Goal: Task Accomplishment & Management: Complete application form

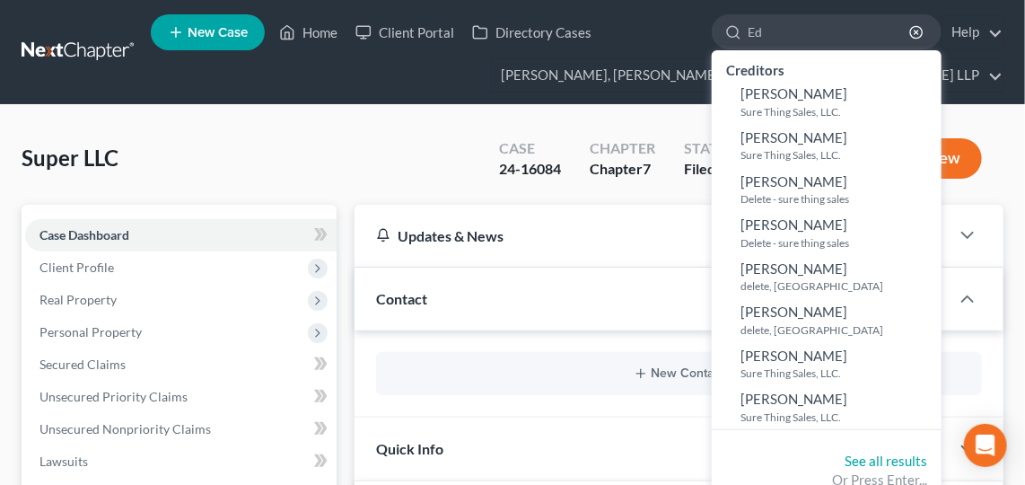
type input "Ed"
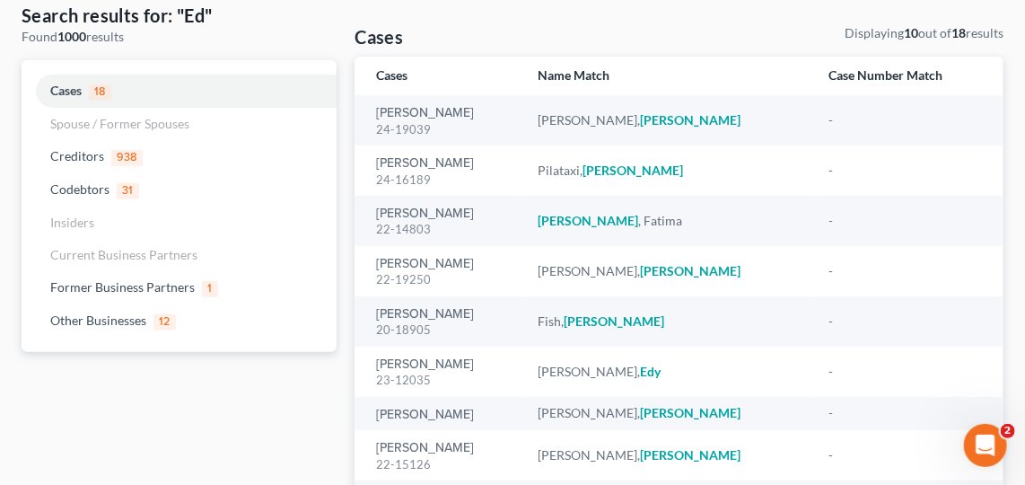
scroll to position [332, 0]
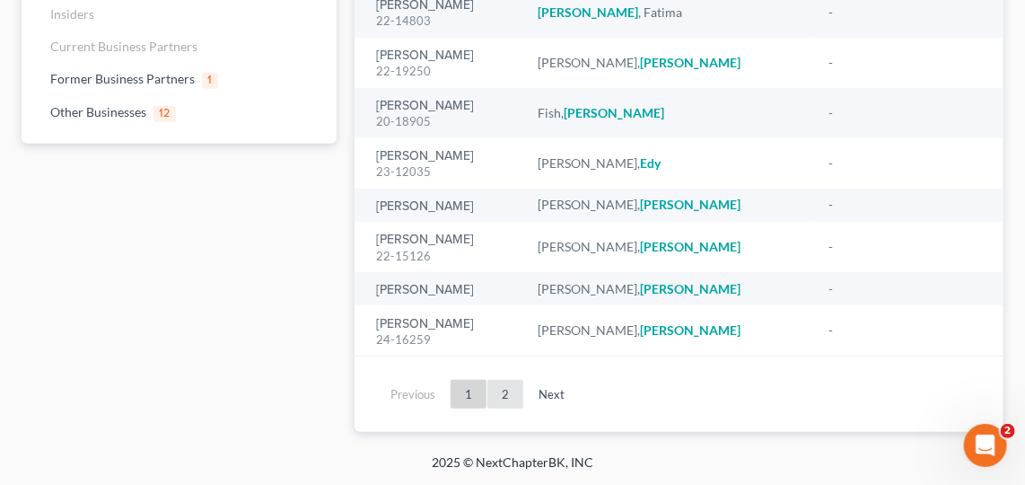
click at [513, 387] on link "2" at bounding box center [505, 394] width 36 height 29
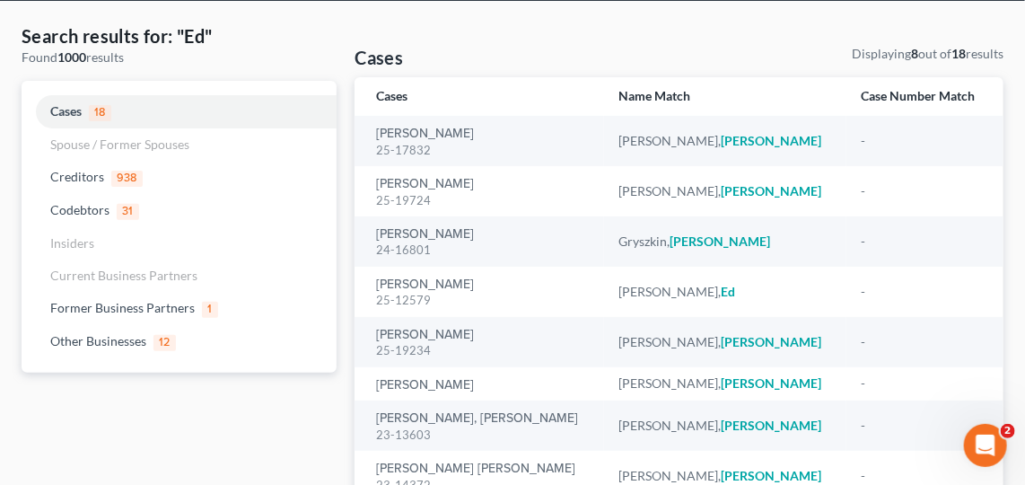
scroll to position [102, 0]
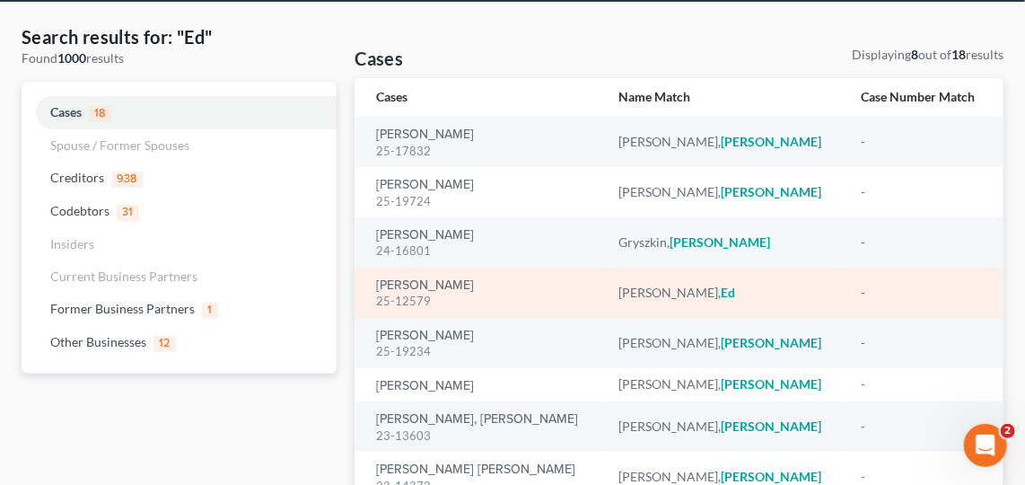
click at [436, 275] on div "[PERSON_NAME] 25-12579" at bounding box center [483, 292] width 214 height 35
click at [404, 280] on link "[PERSON_NAME]" at bounding box center [425, 285] width 98 height 13
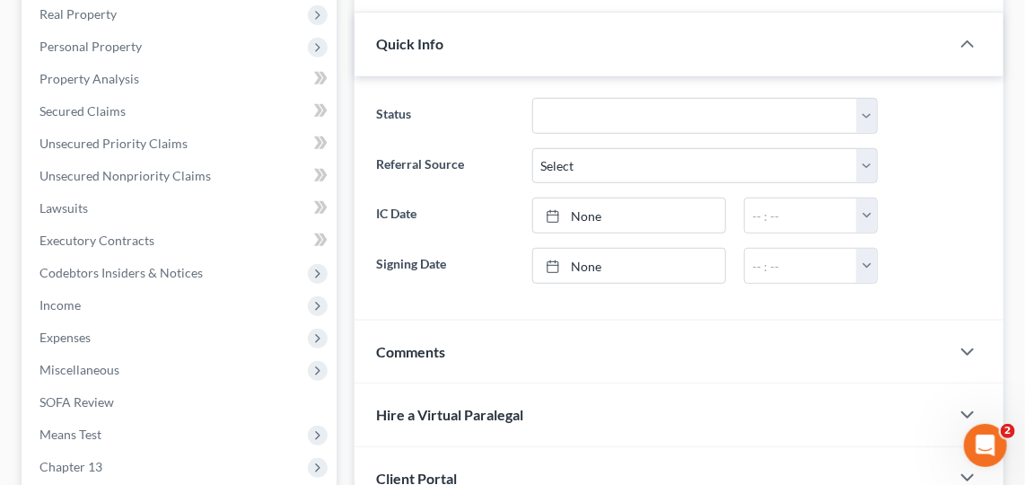
scroll to position [280, 0]
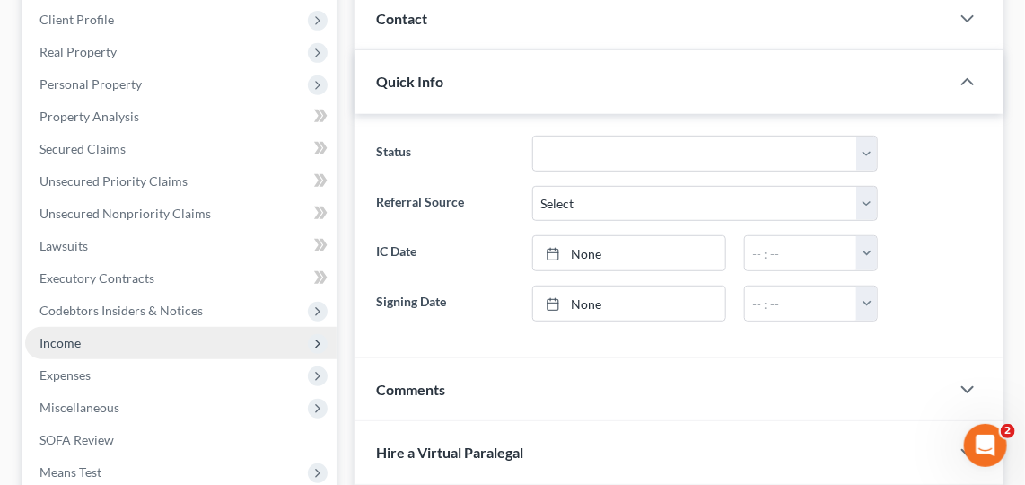
click at [101, 343] on span "Income" at bounding box center [180, 343] width 311 height 32
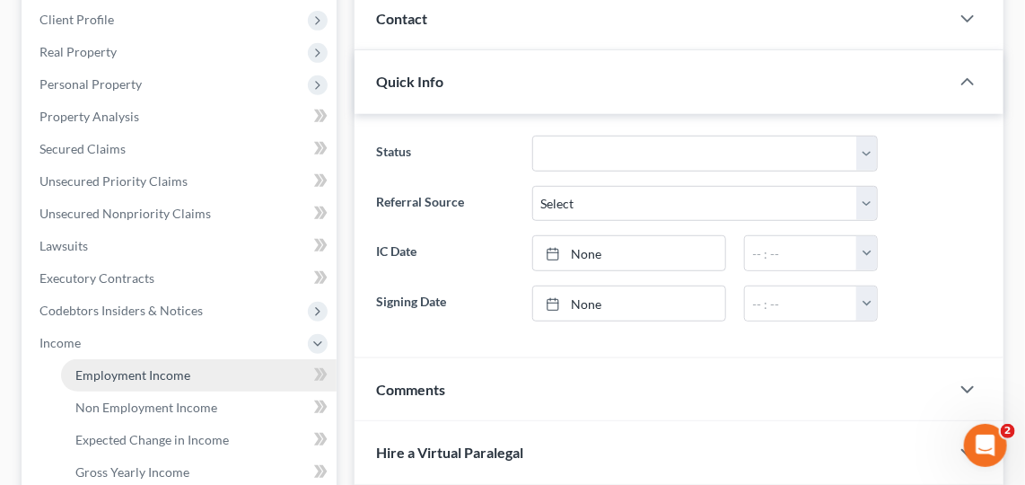
click at [168, 373] on span "Employment Income" at bounding box center [132, 374] width 115 height 15
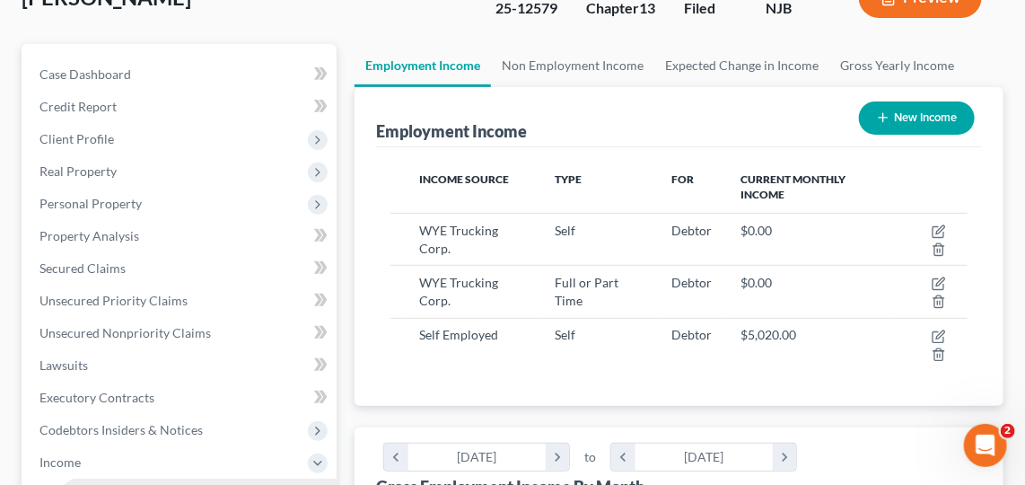
scroll to position [165, 0]
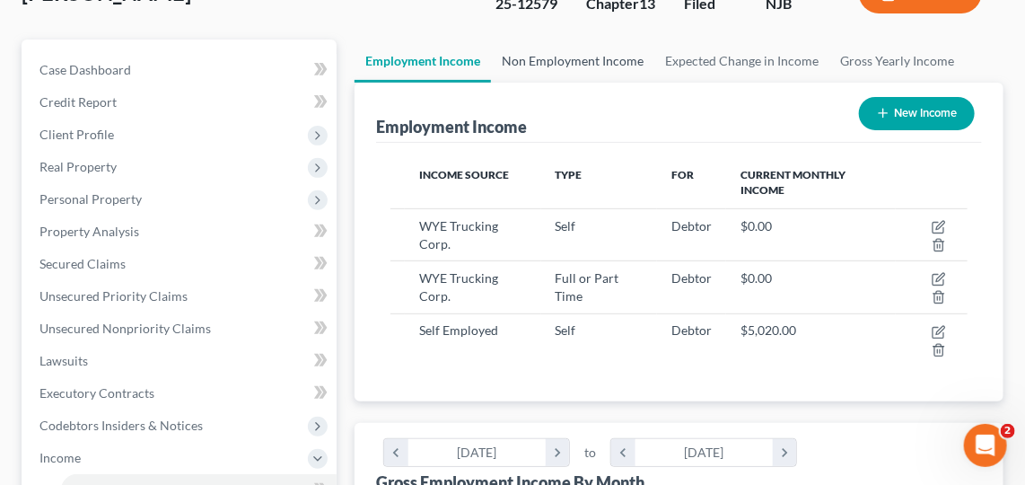
click at [601, 57] on link "Non Employment Income" at bounding box center [572, 60] width 163 height 43
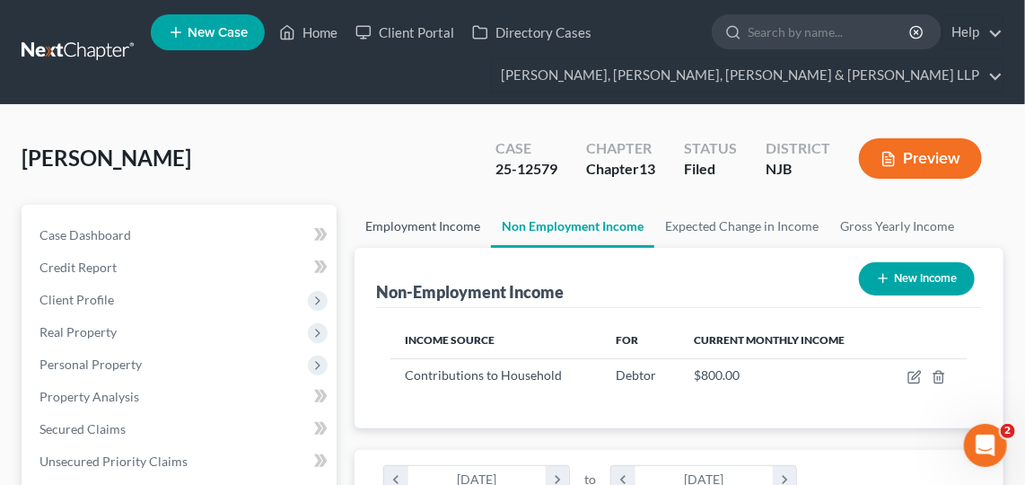
scroll to position [287, 613]
click at [454, 223] on link "Employment Income" at bounding box center [422, 226] width 136 height 43
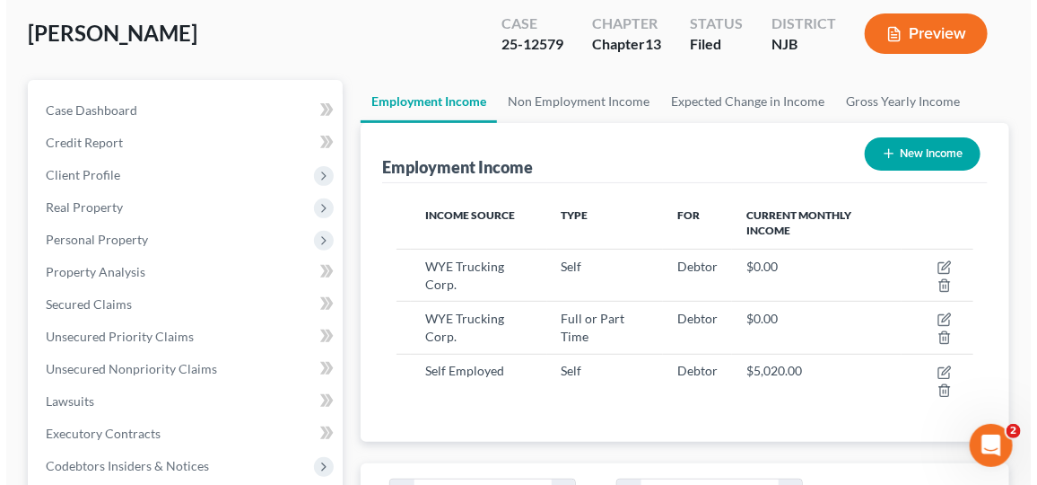
scroll to position [187, 0]
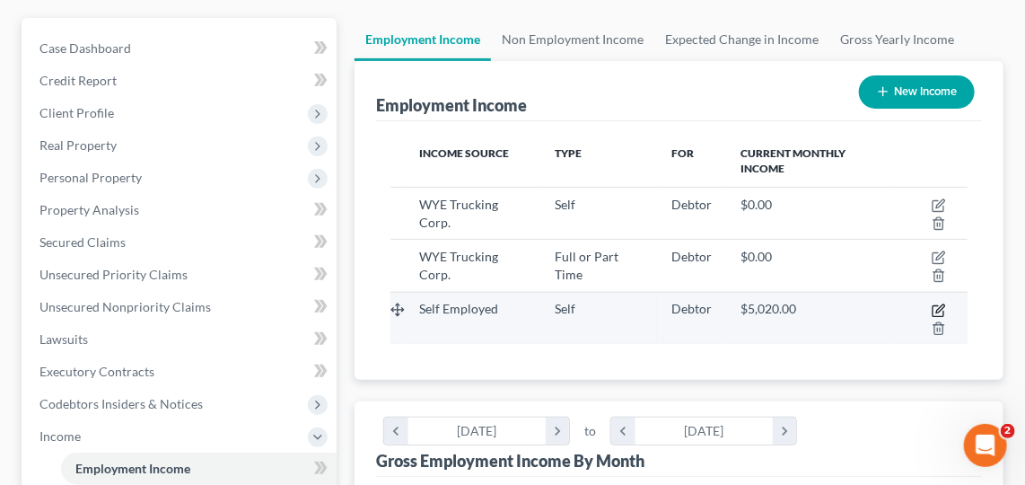
click at [940, 304] on icon "button" at bounding box center [938, 310] width 14 height 14
select select "1"
select select "0"
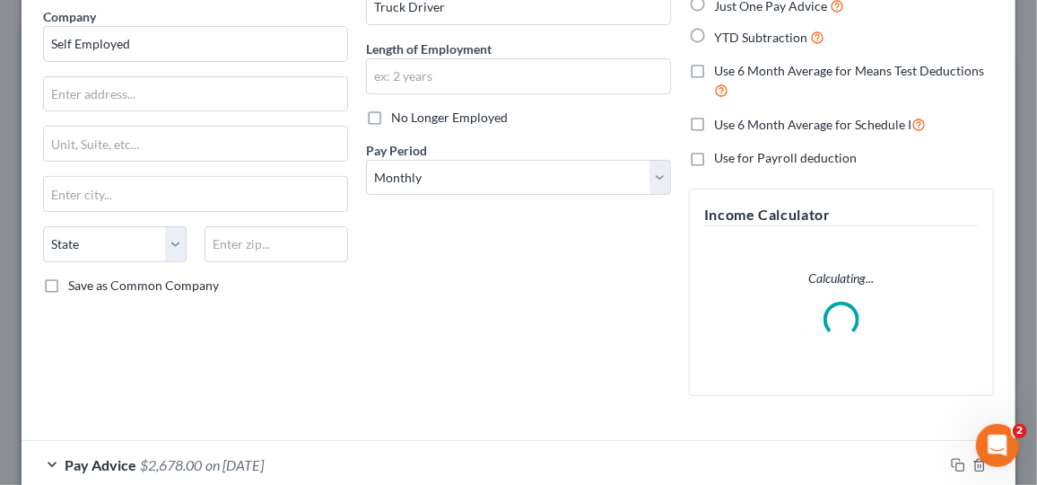
scroll to position [245, 0]
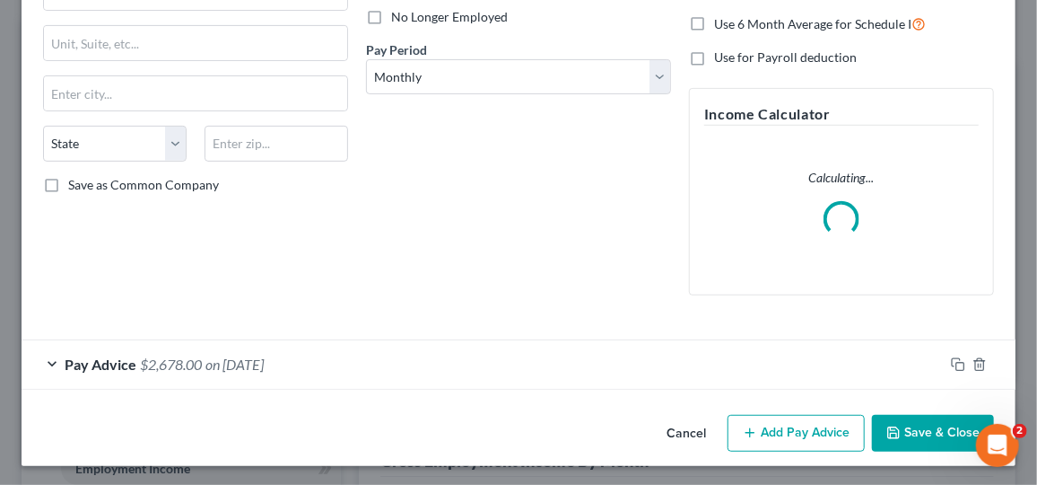
click at [538, 384] on div "Pay Advice $2,678.00 on [DATE]" at bounding box center [483, 364] width 922 height 48
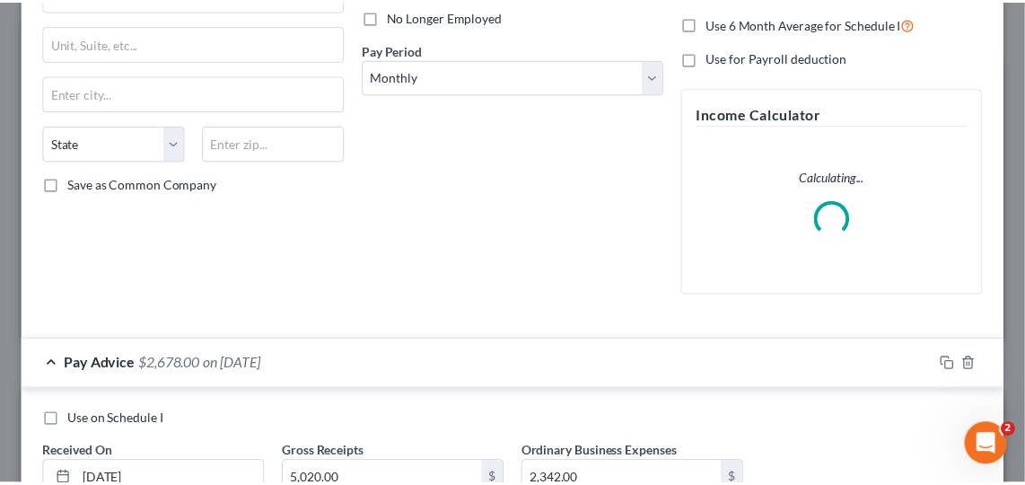
scroll to position [382, 0]
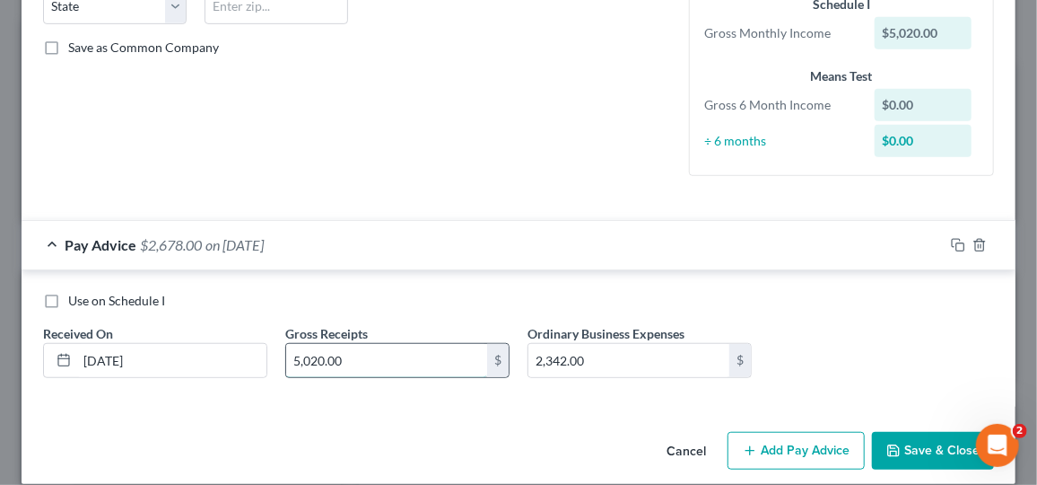
click at [311, 358] on input "5,020.00" at bounding box center [386, 361] width 201 height 34
type input "5,526"
click at [118, 354] on input "[DATE]" at bounding box center [171, 361] width 189 height 34
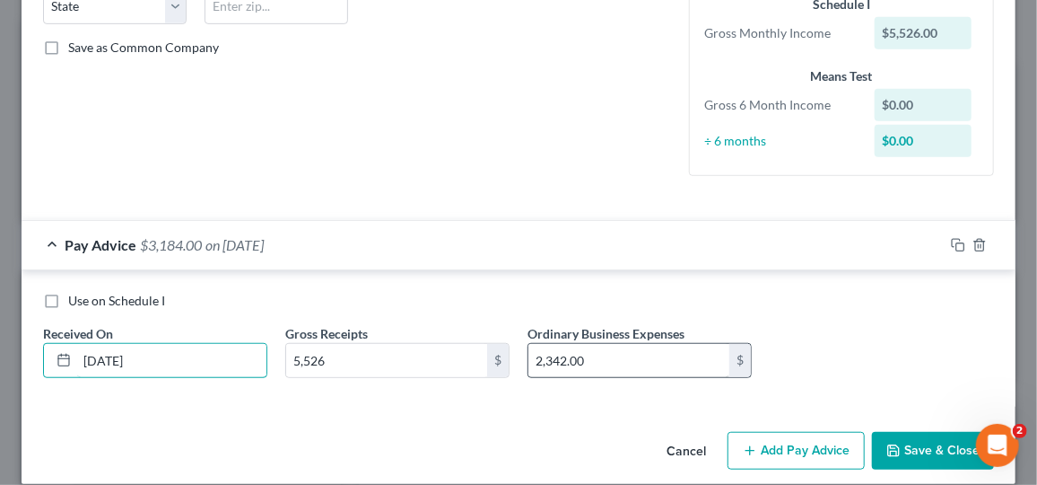
type input "[DATE]"
click at [633, 353] on input "2,342.00" at bounding box center [629, 361] width 201 height 34
type input "2,342"
click at [901, 453] on button "Save & Close" at bounding box center [933, 451] width 122 height 38
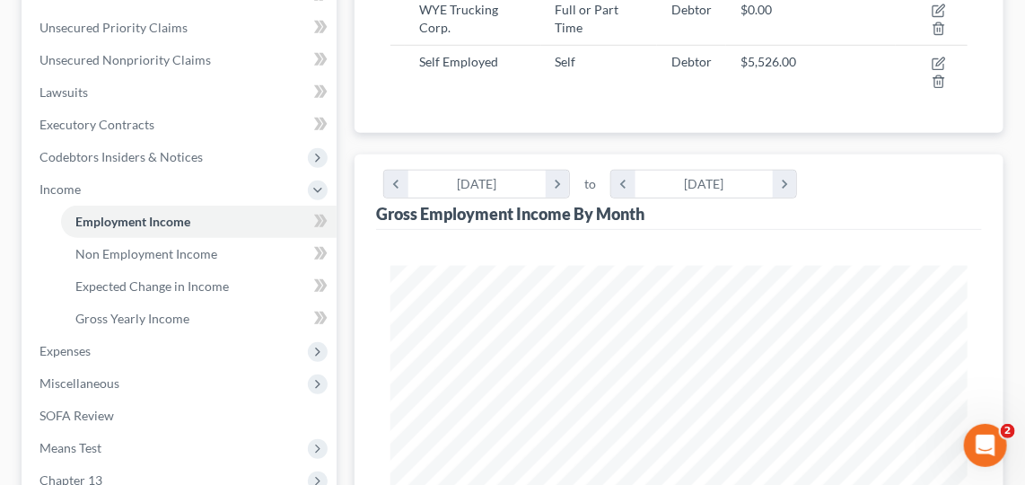
scroll to position [480, 0]
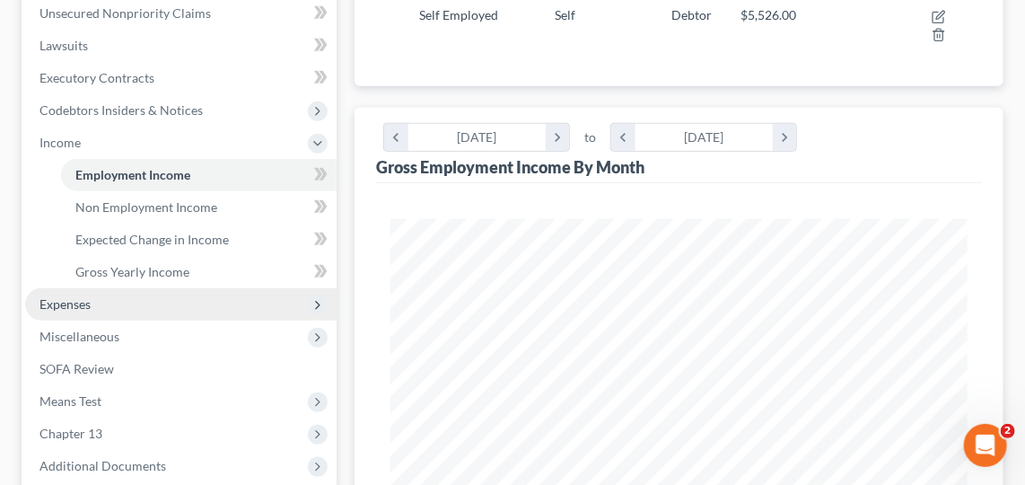
click at [90, 303] on span "Expenses" at bounding box center [64, 303] width 51 height 15
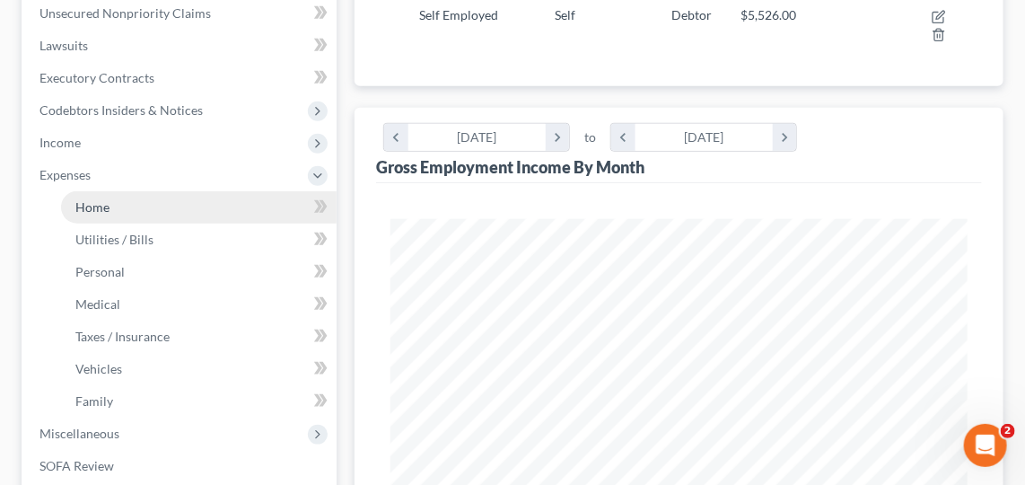
click at [168, 211] on link "Home" at bounding box center [198, 207] width 275 height 32
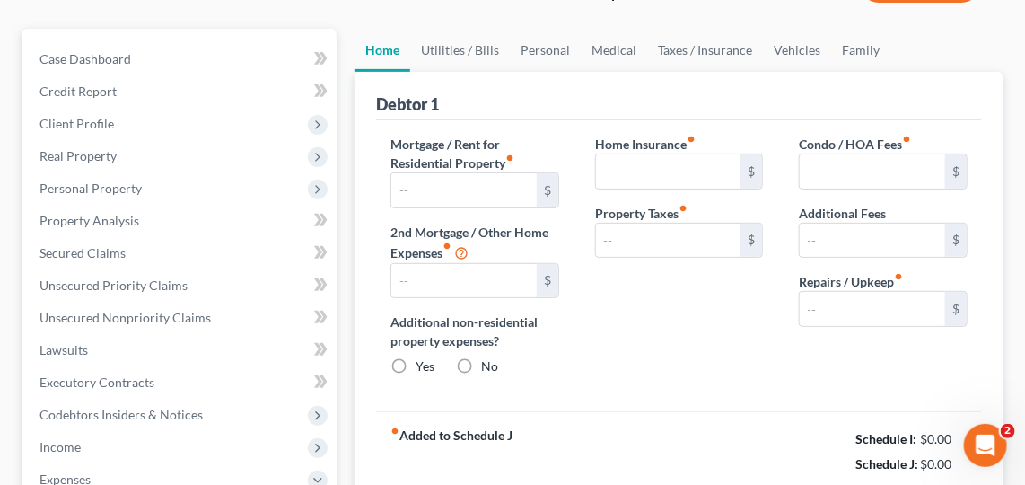
type input "1,600.00"
type input "0.00"
radio input "true"
type input "0.00"
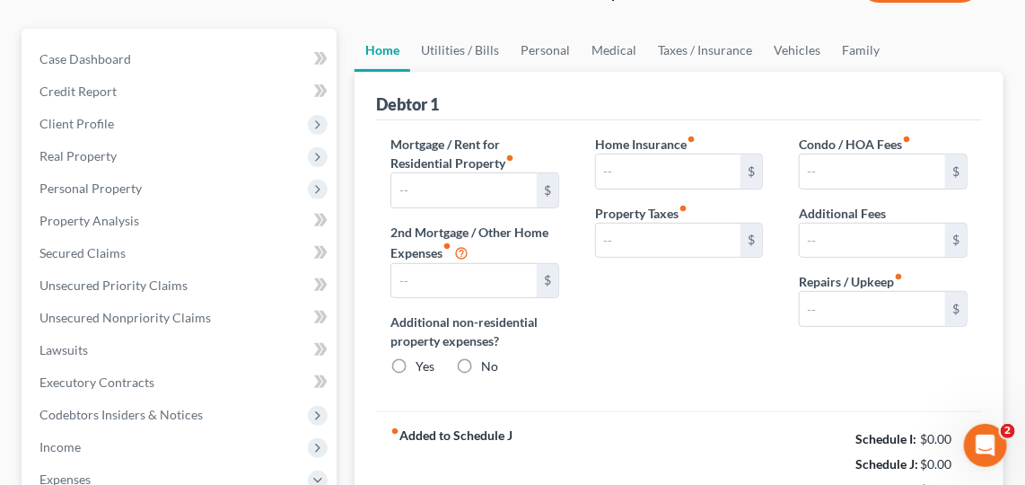
type input "0.00"
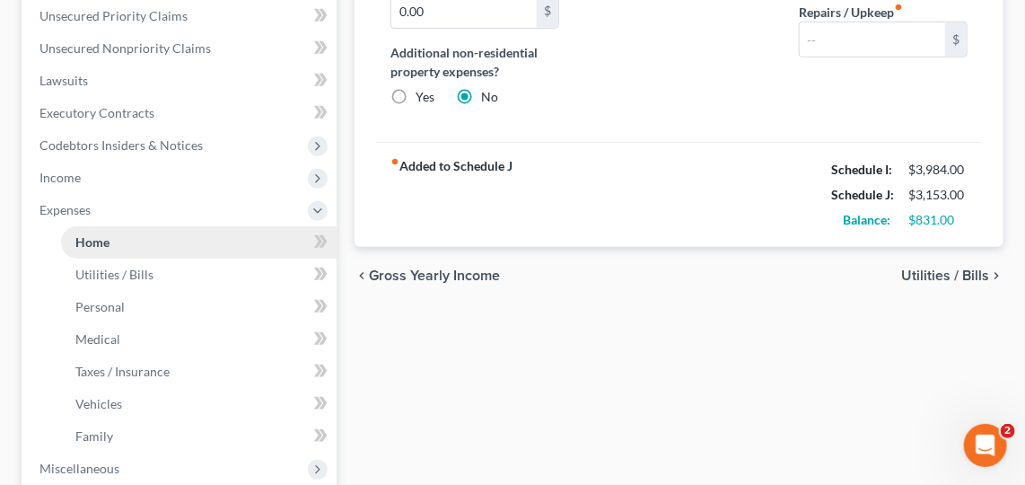
scroll to position [446, 0]
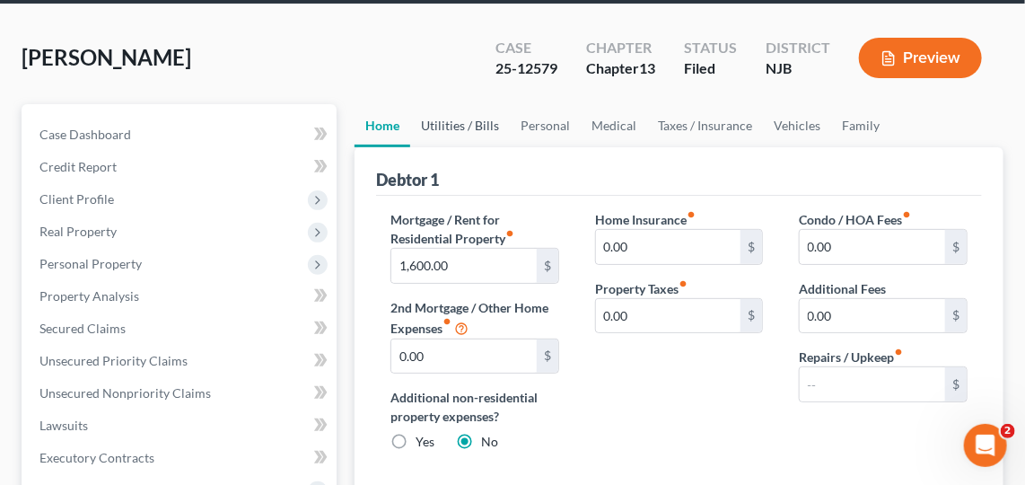
click at [472, 115] on link "Utilities / Bills" at bounding box center [460, 125] width 100 height 43
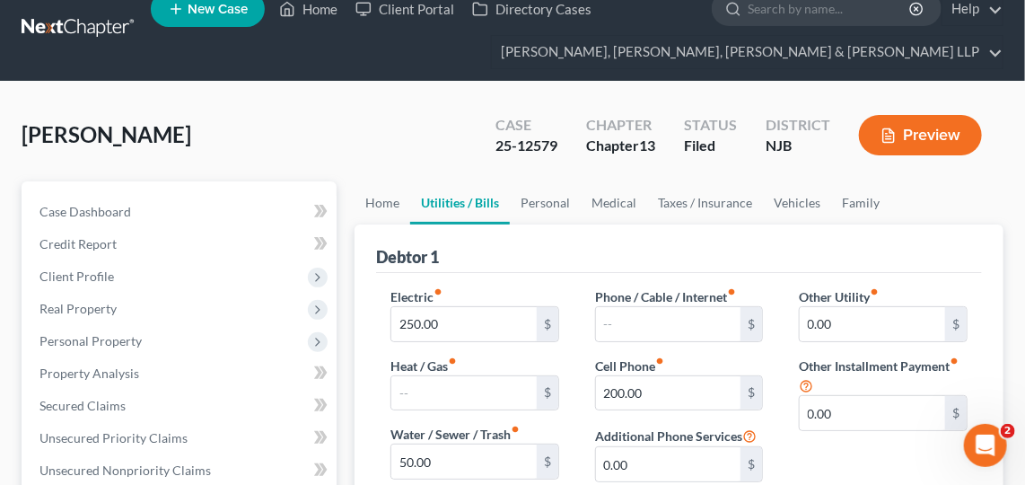
scroll to position [22, 0]
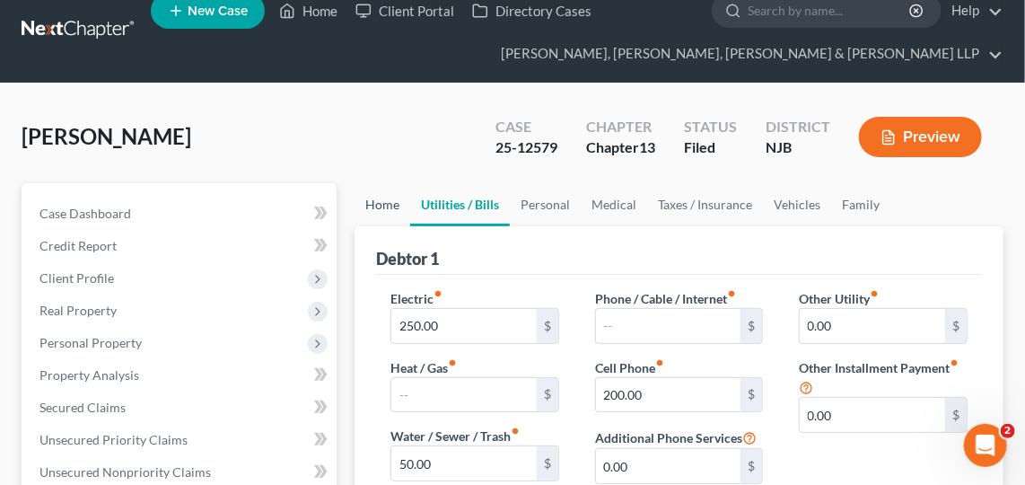
click at [396, 195] on link "Home" at bounding box center [382, 204] width 56 height 43
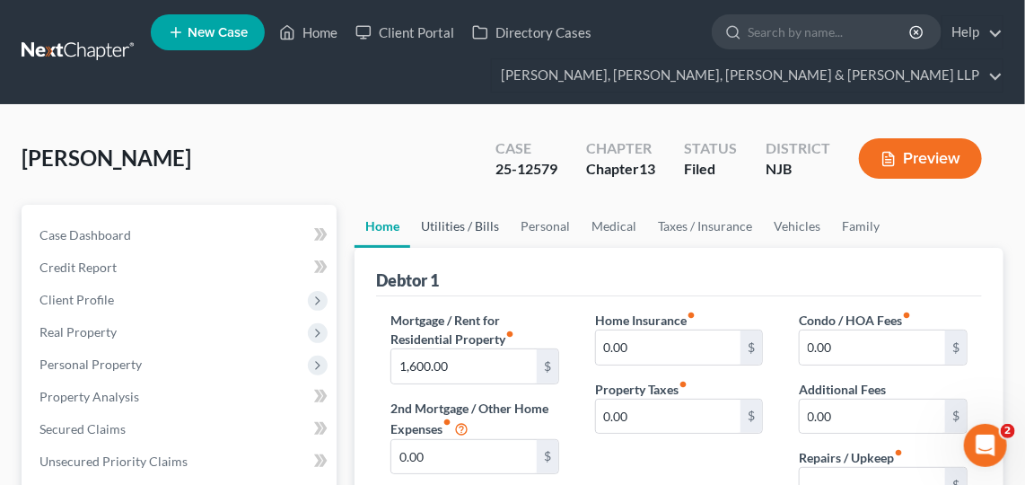
click at [437, 232] on link "Utilities / Bills" at bounding box center [460, 226] width 100 height 43
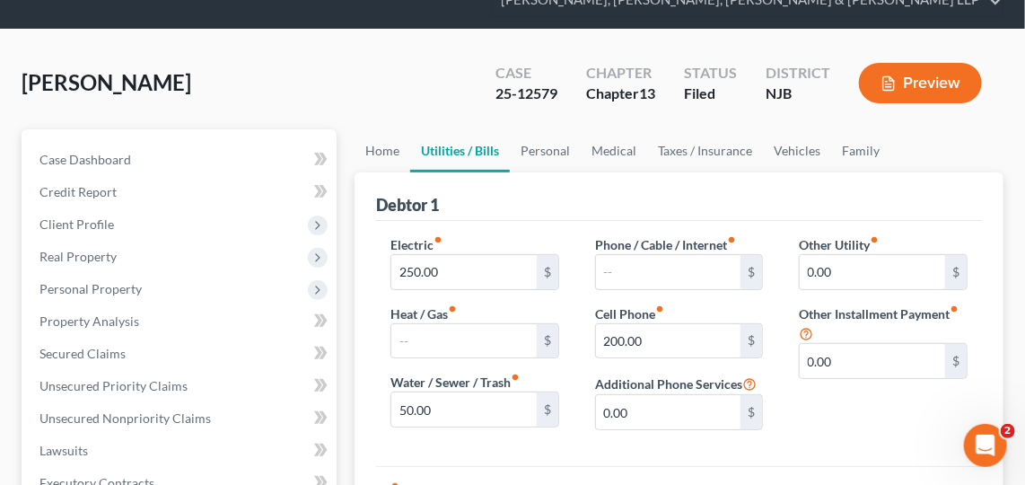
scroll to position [70, 0]
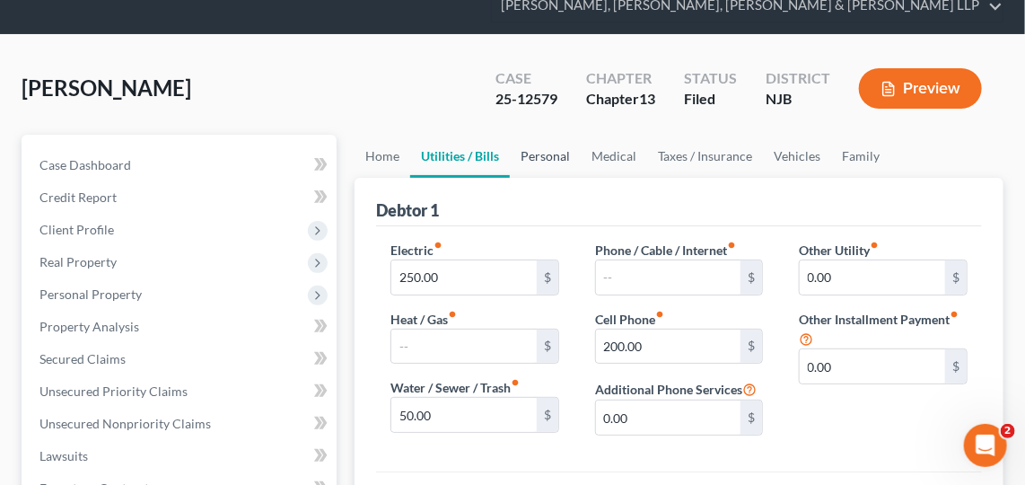
click at [539, 149] on link "Personal" at bounding box center [545, 156] width 71 height 43
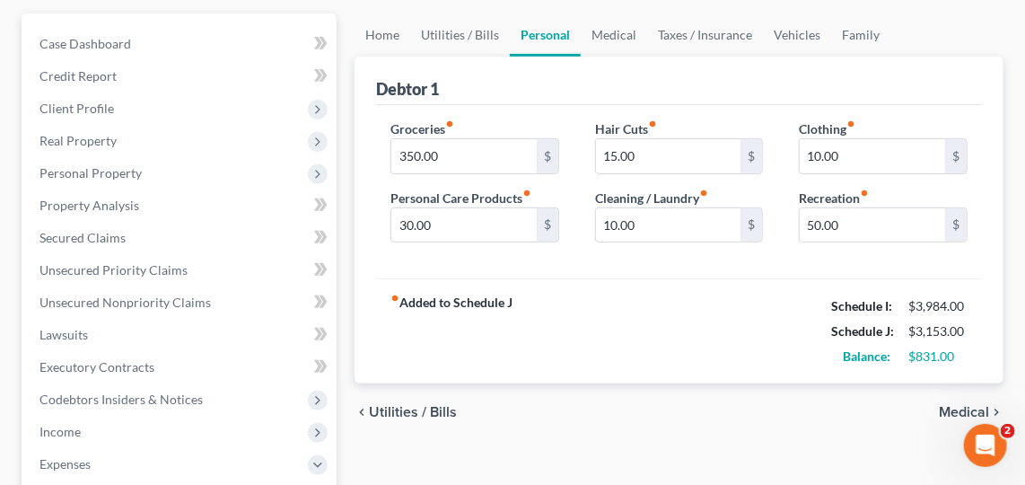
scroll to position [193, 0]
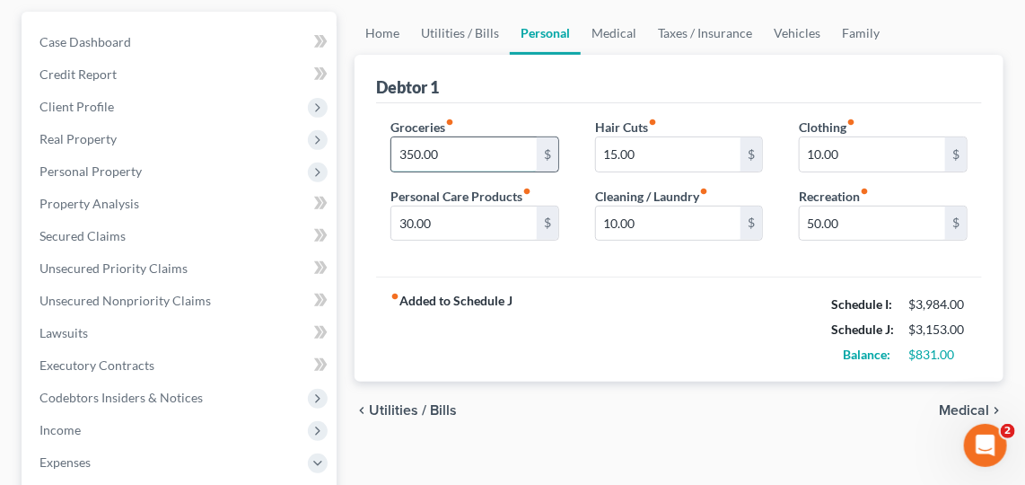
click at [468, 149] on input "350.00" at bounding box center [463, 154] width 145 height 34
type input "500"
click at [480, 217] on input "30.00" at bounding box center [463, 223] width 145 height 34
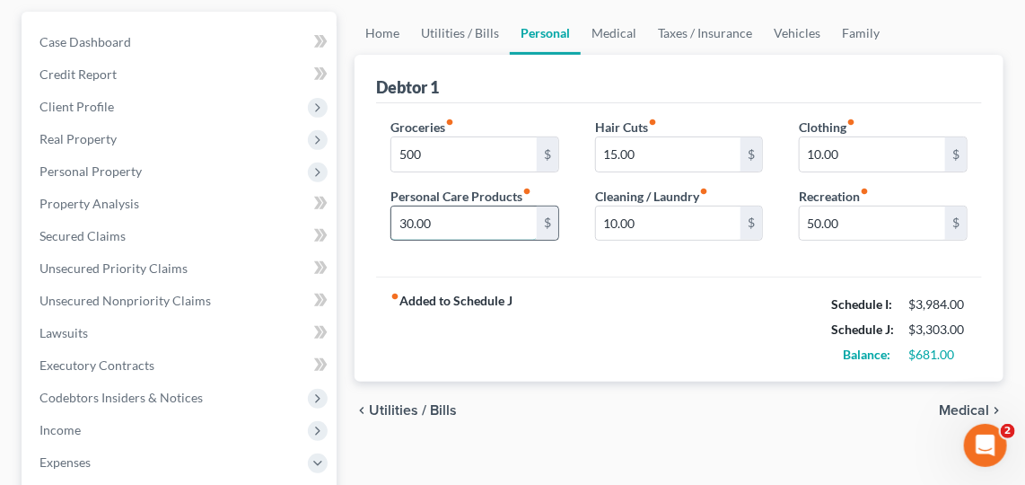
click at [480, 217] on input "30.00" at bounding box center [463, 223] width 145 height 34
type input "50"
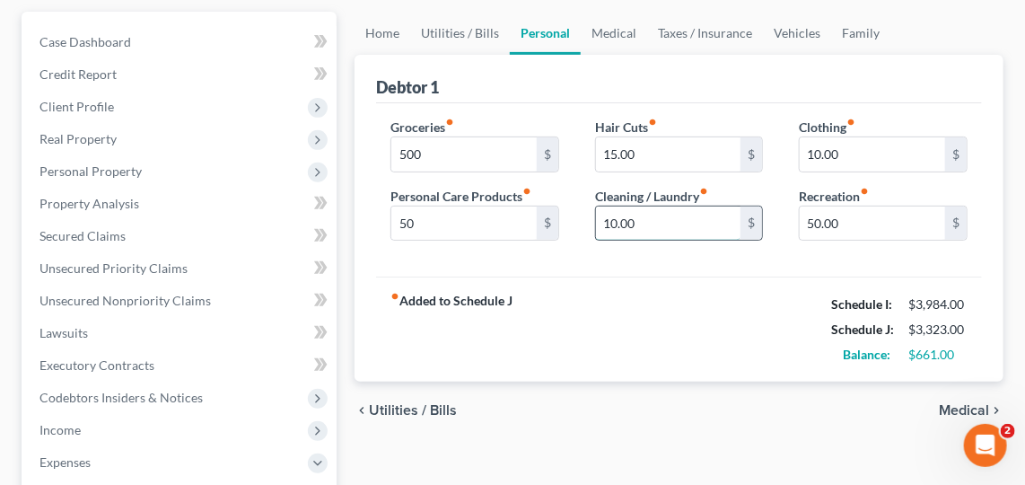
click at [624, 222] on input "10.00" at bounding box center [668, 223] width 145 height 34
click at [849, 144] on input "10.00" at bounding box center [872, 154] width 145 height 34
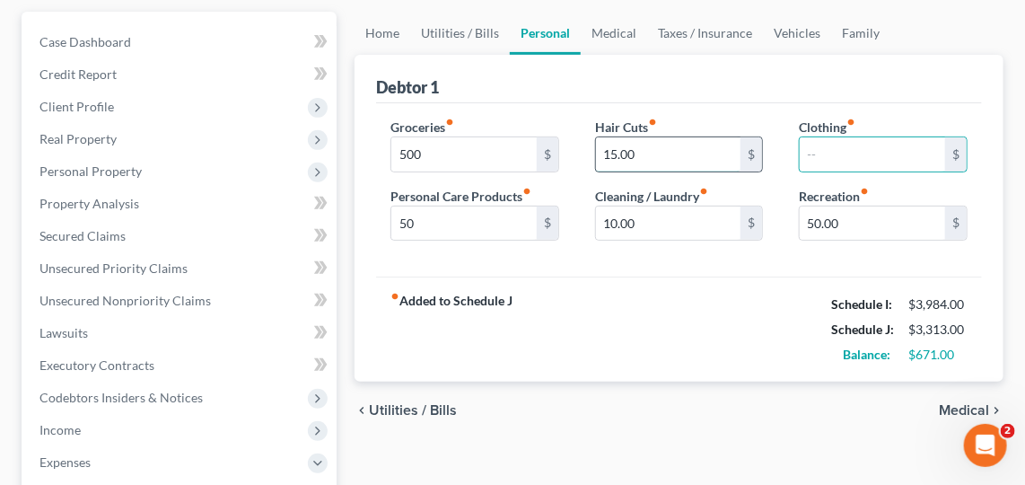
click at [714, 144] on input "15.00" at bounding box center [668, 154] width 145 height 34
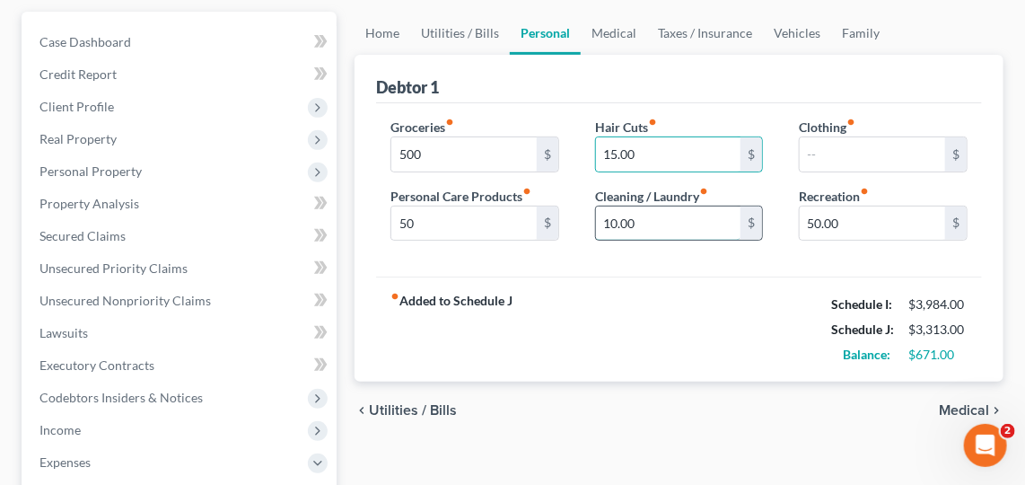
click at [617, 221] on input "10.00" at bounding box center [668, 223] width 145 height 34
type input "100"
click at [702, 146] on input "15.00" at bounding box center [668, 154] width 145 height 34
click at [630, 31] on link "Medical" at bounding box center [614, 33] width 66 height 43
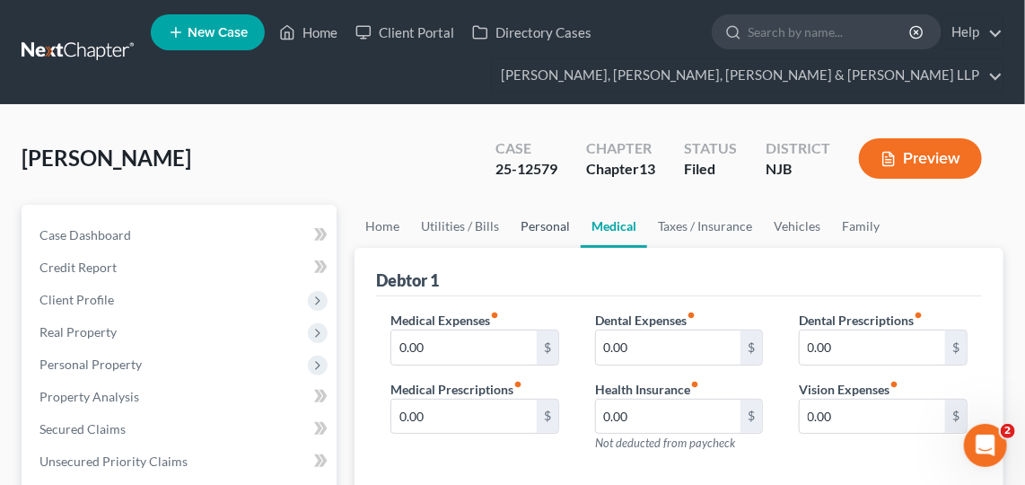
click at [545, 221] on link "Personal" at bounding box center [545, 226] width 71 height 43
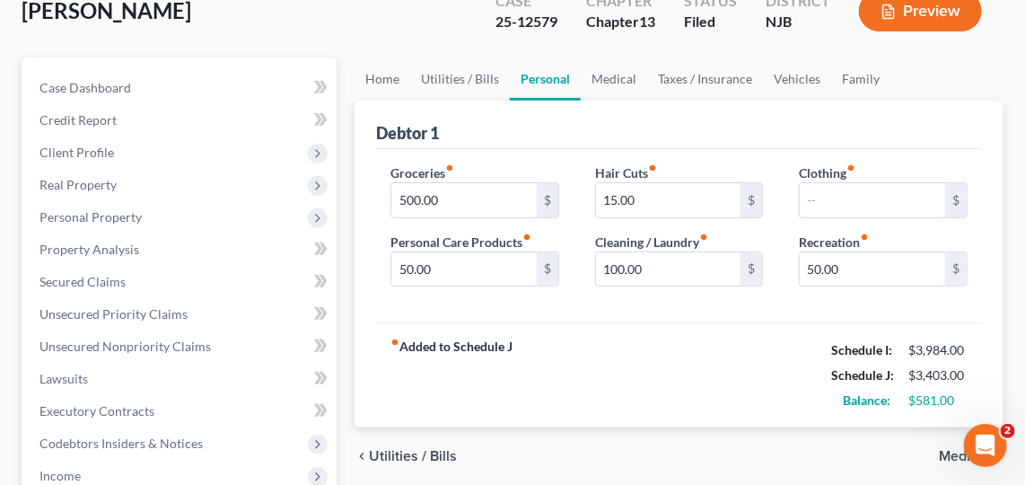
scroll to position [156, 0]
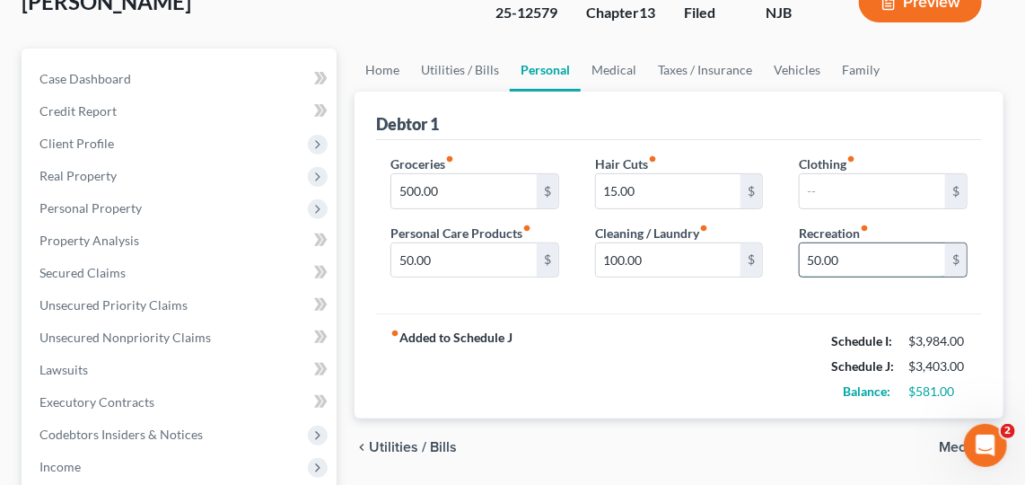
click at [842, 257] on input "50.00" at bounding box center [872, 260] width 145 height 34
type input "150"
click at [695, 257] on input "100.00" at bounding box center [668, 260] width 145 height 34
drag, startPoint x: 618, startPoint y: 252, endPoint x: 606, endPoint y: 252, distance: 12.6
click at [606, 252] on input "100.00" at bounding box center [668, 260] width 145 height 34
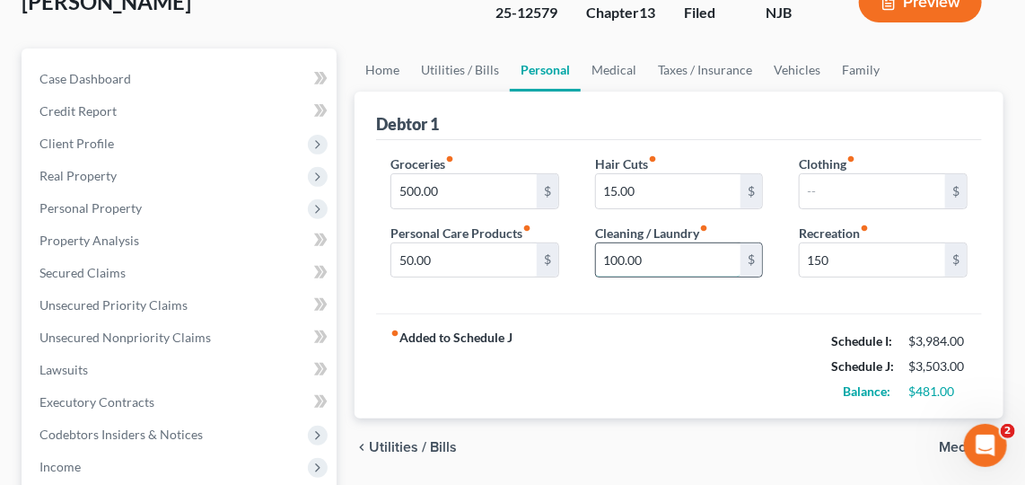
click at [606, 252] on input "100.00" at bounding box center [668, 260] width 145 height 34
type input "90"
click at [474, 254] on input "50.00" at bounding box center [463, 260] width 145 height 34
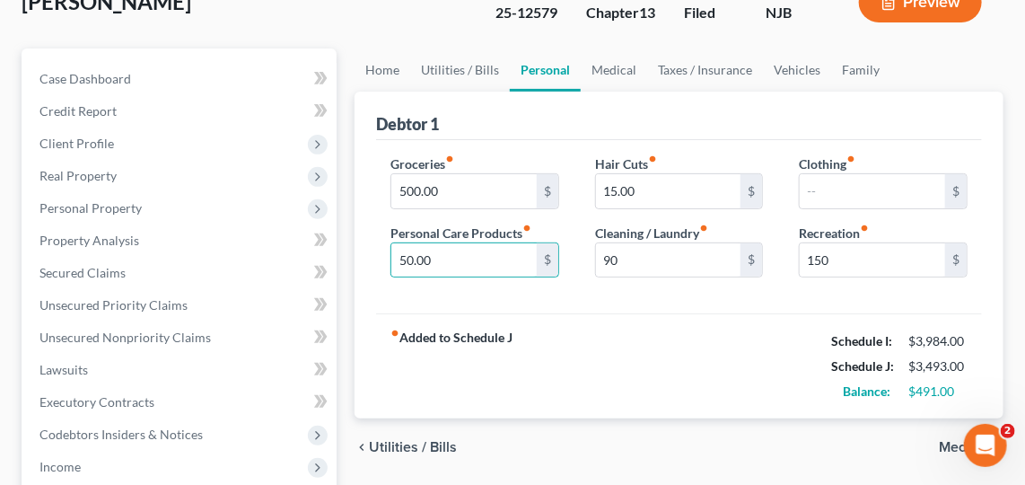
click at [491, 168] on div "Groceries fiber_manual_record 500.00 $" at bounding box center [474, 181] width 169 height 55
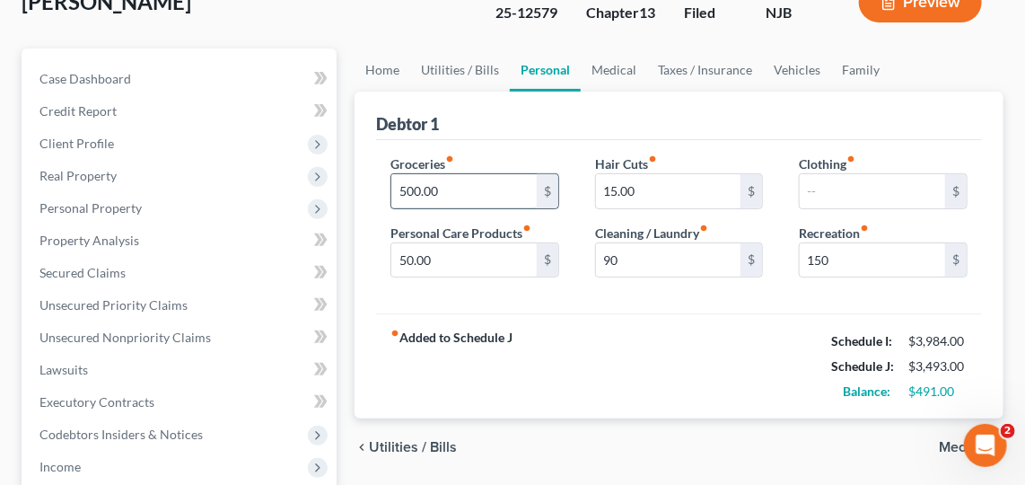
click at [494, 198] on input "500.00" at bounding box center [463, 191] width 145 height 34
click at [647, 184] on input "15.00" at bounding box center [668, 191] width 145 height 34
click at [491, 188] on input "500.00" at bounding box center [463, 191] width 145 height 34
